Goal: Check status: Check status

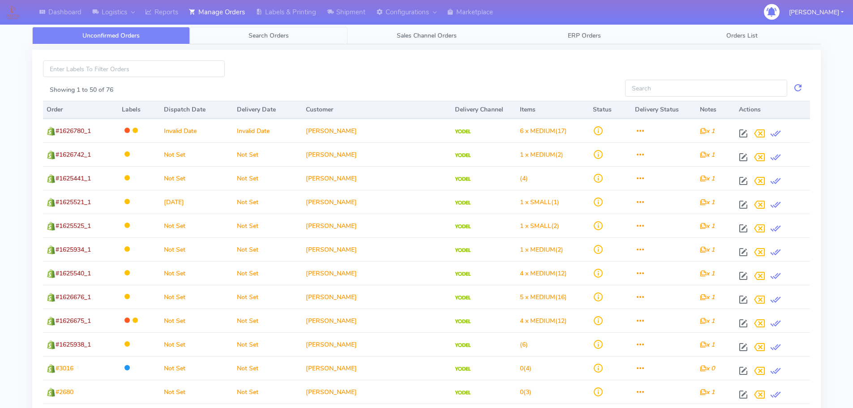
click at [268, 29] on link "Search Orders" at bounding box center [269, 35] width 158 height 17
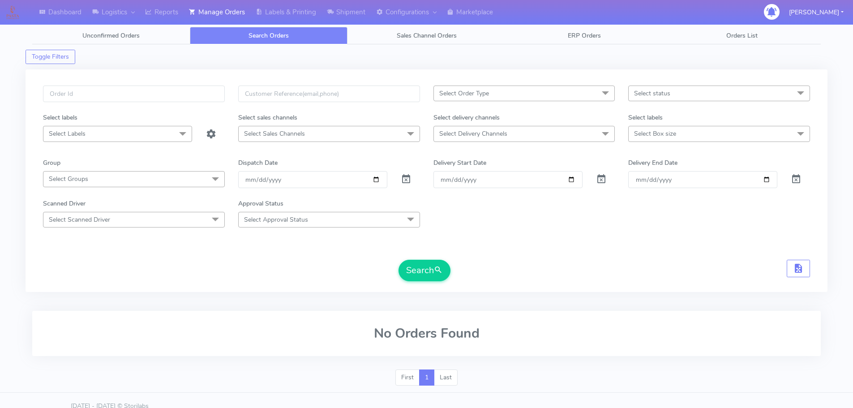
click at [411, 185] on div at bounding box center [410, 179] width 33 height 17
click at [408, 182] on span at bounding box center [406, 181] width 11 height 9
click at [153, 92] on input "text" at bounding box center [134, 93] width 182 height 17
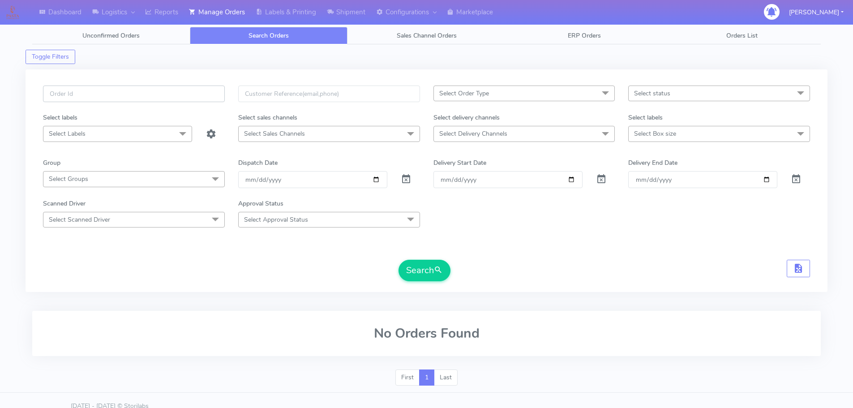
paste input "1629054"
type input "1629054"
click at [398, 260] on button "Search" at bounding box center [424, 270] width 52 height 21
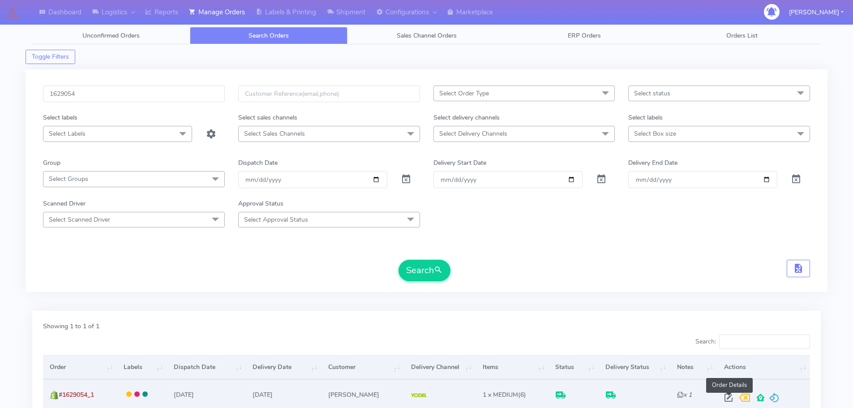
click at [724, 397] on span at bounding box center [728, 399] width 16 height 9
select select "5"
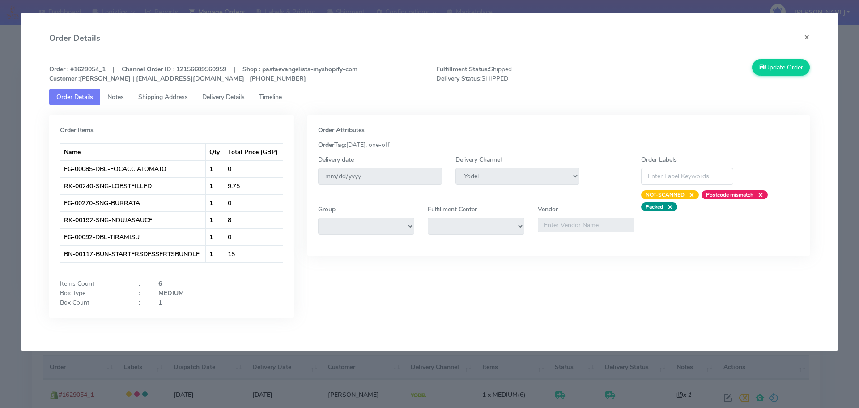
click at [240, 94] on span "Delivery Details" at bounding box center [223, 97] width 43 height 9
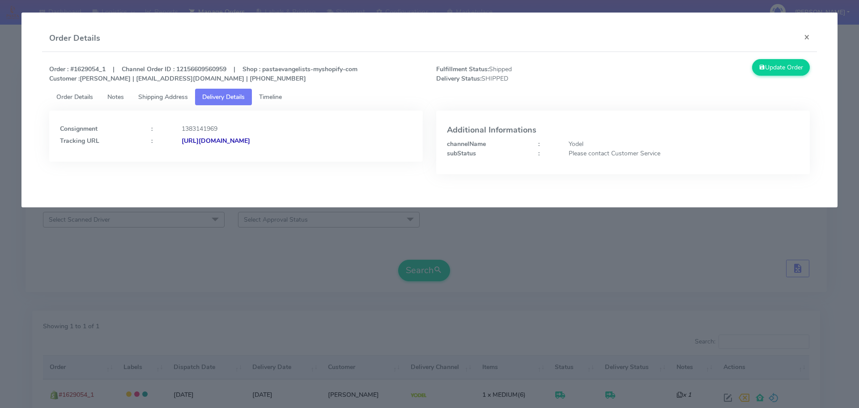
drag, startPoint x: 373, startPoint y: 158, endPoint x: 279, endPoint y: 161, distance: 94.1
click at [279, 161] on div "Consignment : 1383141969 Tracking URL : [URL][DOMAIN_NAME]" at bounding box center [236, 136] width 374 height 51
copy strong "JJD0002249960904872"
click at [325, 294] on modal-container "Order Details × Order : #1629054_1 | Channel Order ID : 12156609560959 | Shop :…" at bounding box center [429, 204] width 859 height 408
